Goal: Task Accomplishment & Management: Use online tool/utility

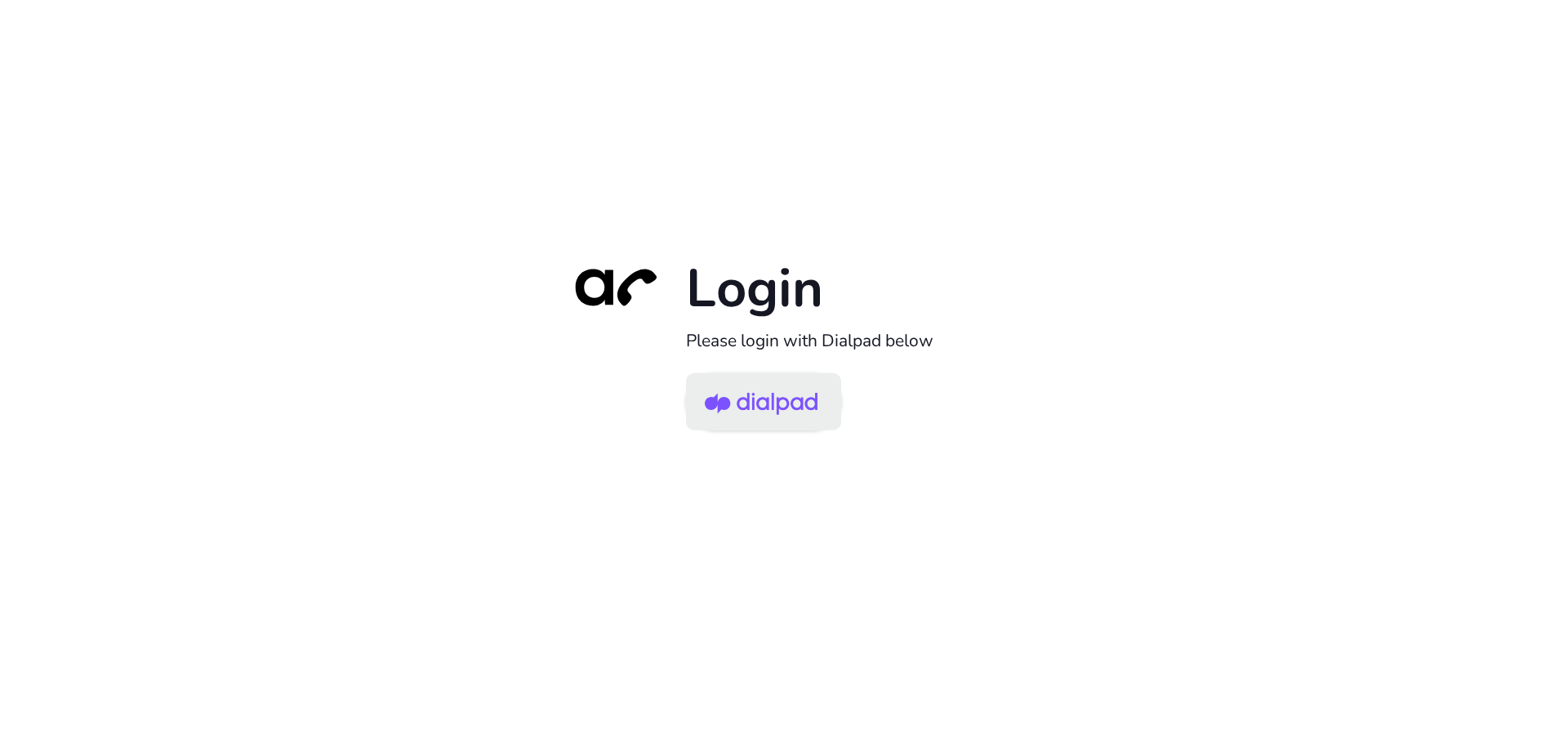
click at [769, 416] on img at bounding box center [761, 403] width 112 height 53
click at [760, 406] on img at bounding box center [761, 403] width 112 height 53
click at [785, 395] on img at bounding box center [761, 403] width 112 height 53
click at [737, 407] on img at bounding box center [761, 403] width 112 height 53
click at [785, 414] on img at bounding box center [761, 403] width 112 height 53
